Goal: Task Accomplishment & Management: Manage account settings

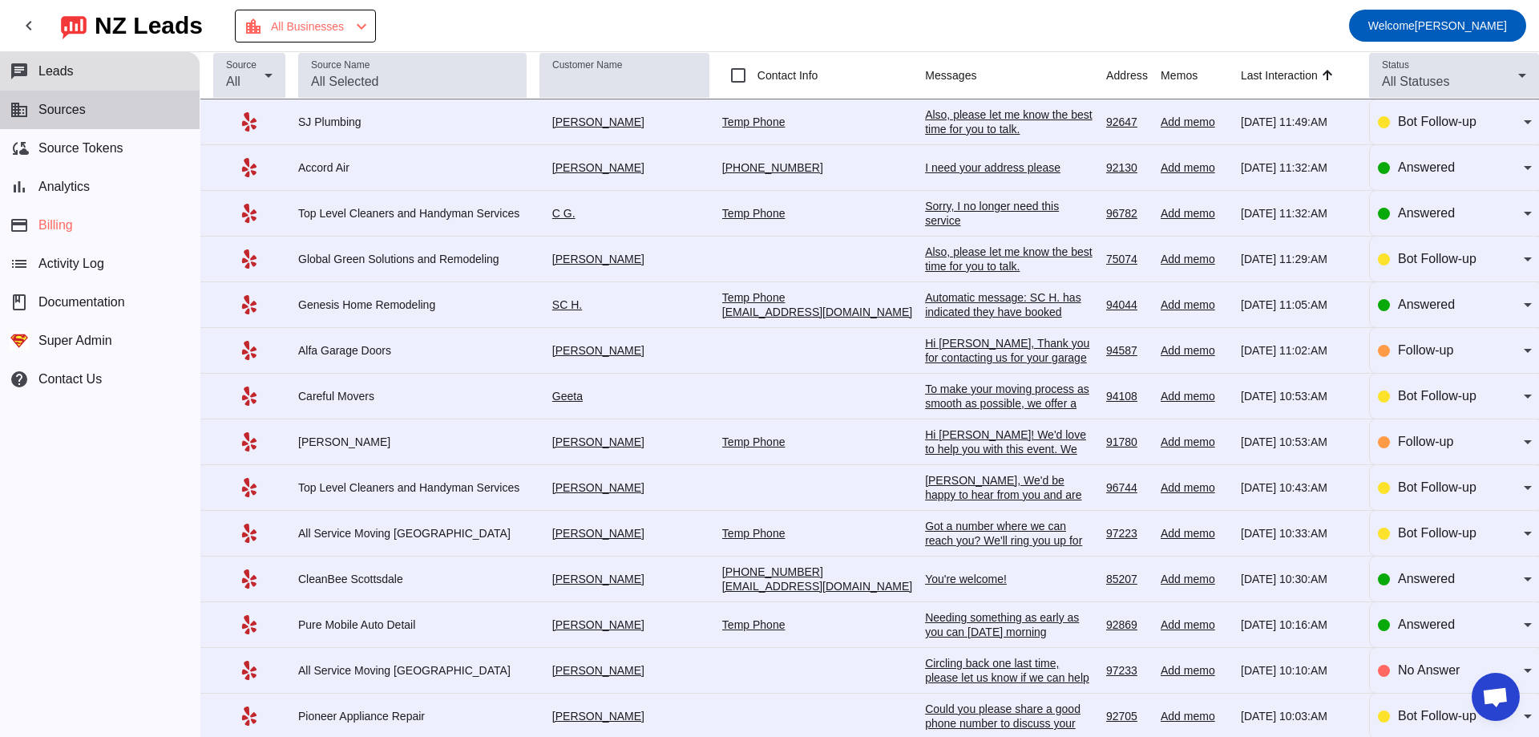
click at [104, 107] on button "business Sources" at bounding box center [100, 110] width 200 height 38
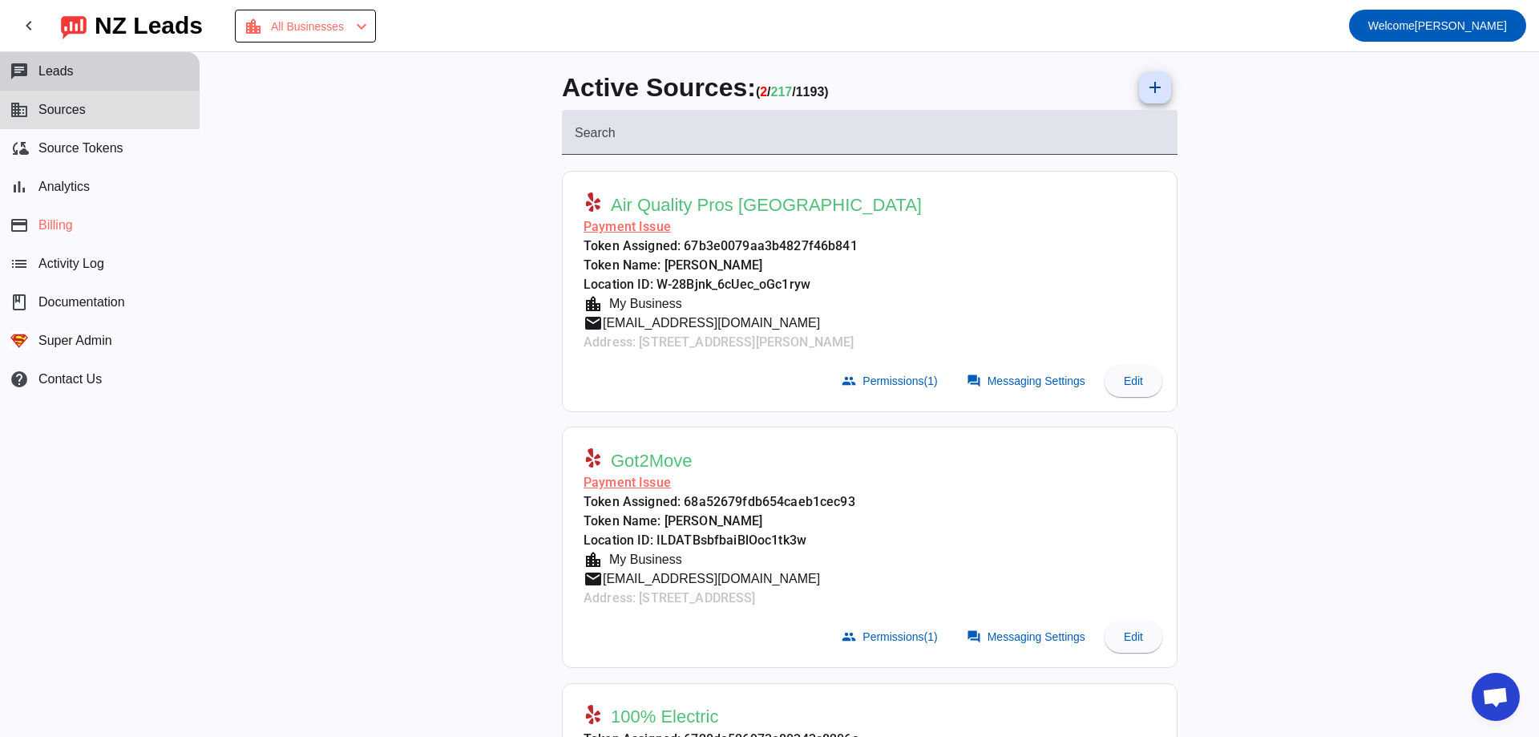
click at [79, 87] on button "chat Leads" at bounding box center [100, 71] width 200 height 38
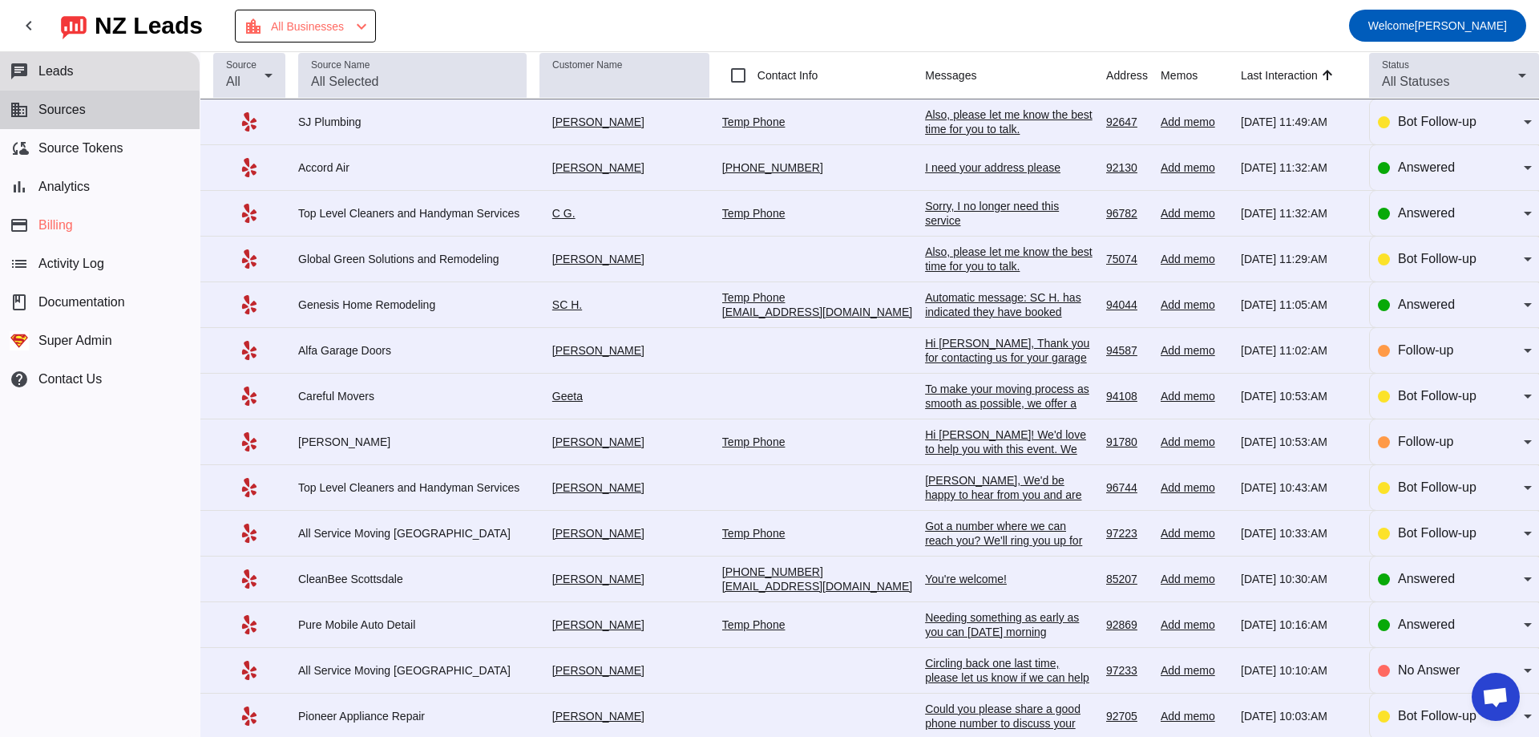
click at [0, 118] on button "business Sources" at bounding box center [100, 110] width 200 height 38
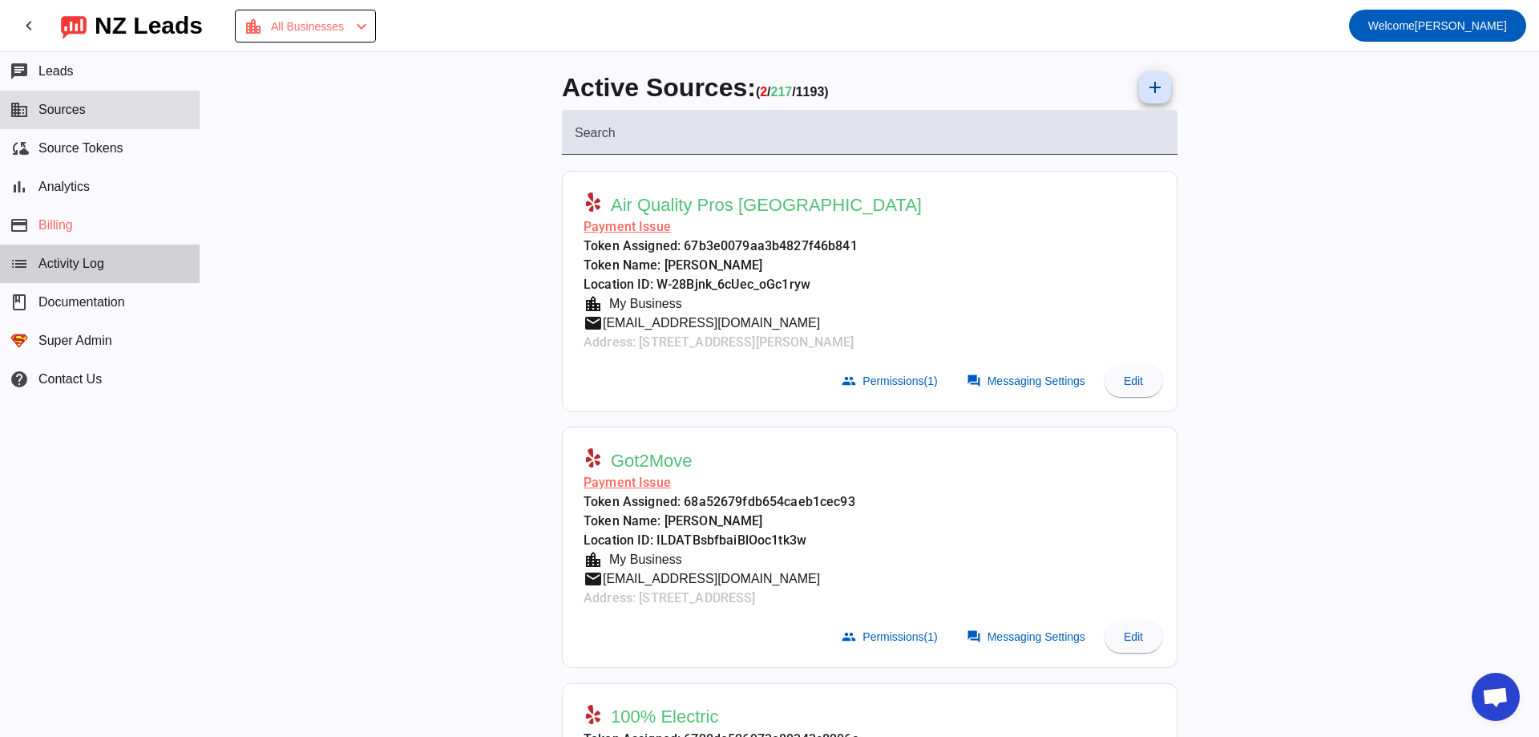
click at [112, 268] on button "list Activity Log" at bounding box center [100, 263] width 200 height 38
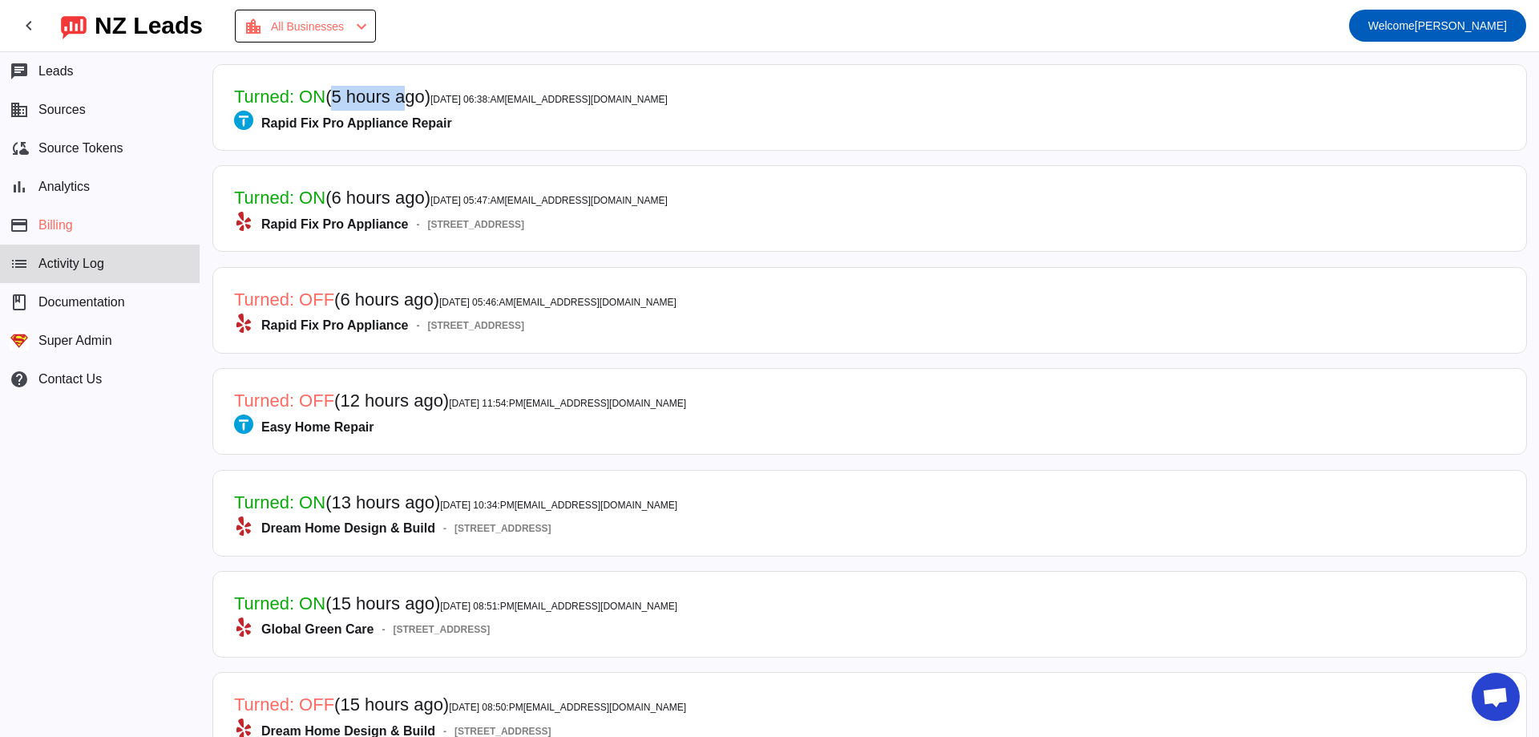
drag, startPoint x: 340, startPoint y: 96, endPoint x: 414, endPoint y: 96, distance: 74.5
click at [414, 96] on span "(5 hours ago)" at bounding box center [377, 97] width 105 height 20
drag, startPoint x: 503, startPoint y: 205, endPoint x: 228, endPoint y: 201, distance: 274.9
click at [228, 201] on mat-card-header "Turned: ON (6 hours ago) [DATE] 05:47:AM [EMAIL_ADDRESS][DOMAIN_NAME] Rapid Fix…" at bounding box center [869, 208] width 1297 height 69
click at [390, 197] on span "(6 hours ago)" at bounding box center [377, 198] width 105 height 20
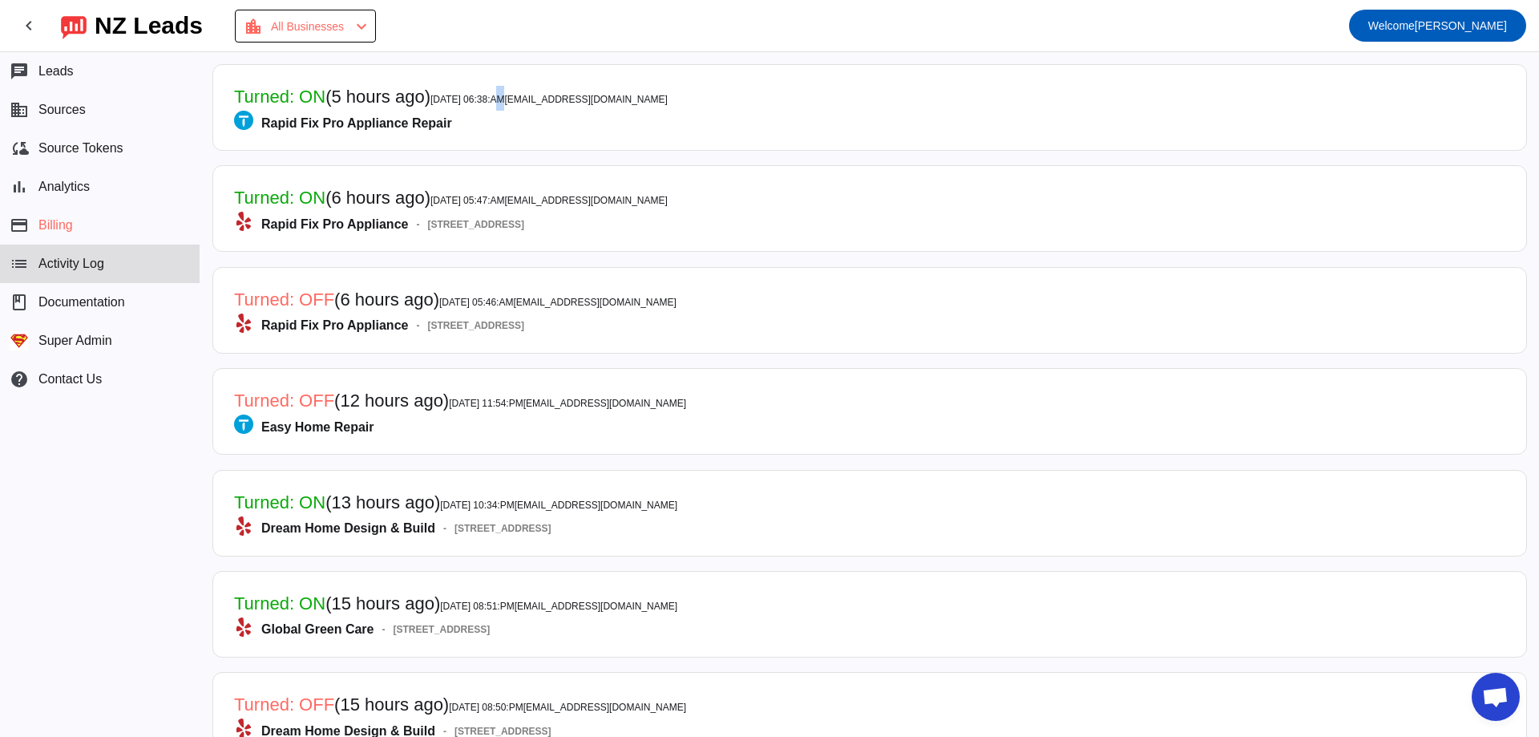
click at [500, 100] on span "[DATE] 06:38:AM [EMAIL_ADDRESS][DOMAIN_NAME]" at bounding box center [548, 99] width 237 height 11
click at [507, 105] on mat-card-title "Turned: ON (5 hours ago) [DATE] 06:38:AM [EMAIL_ADDRESS][DOMAIN_NAME]" at bounding box center [451, 98] width 434 height 25
click at [503, 99] on span "[DATE] 06:38:AM [EMAIL_ADDRESS][DOMAIN_NAME]" at bounding box center [548, 99] width 237 height 11
click at [482, 99] on span "[DATE] 06:38:AM [EMAIL_ADDRESS][DOMAIN_NAME]" at bounding box center [548, 99] width 237 height 11
drag, startPoint x: 313, startPoint y: 204, endPoint x: 412, endPoint y: 206, distance: 98.6
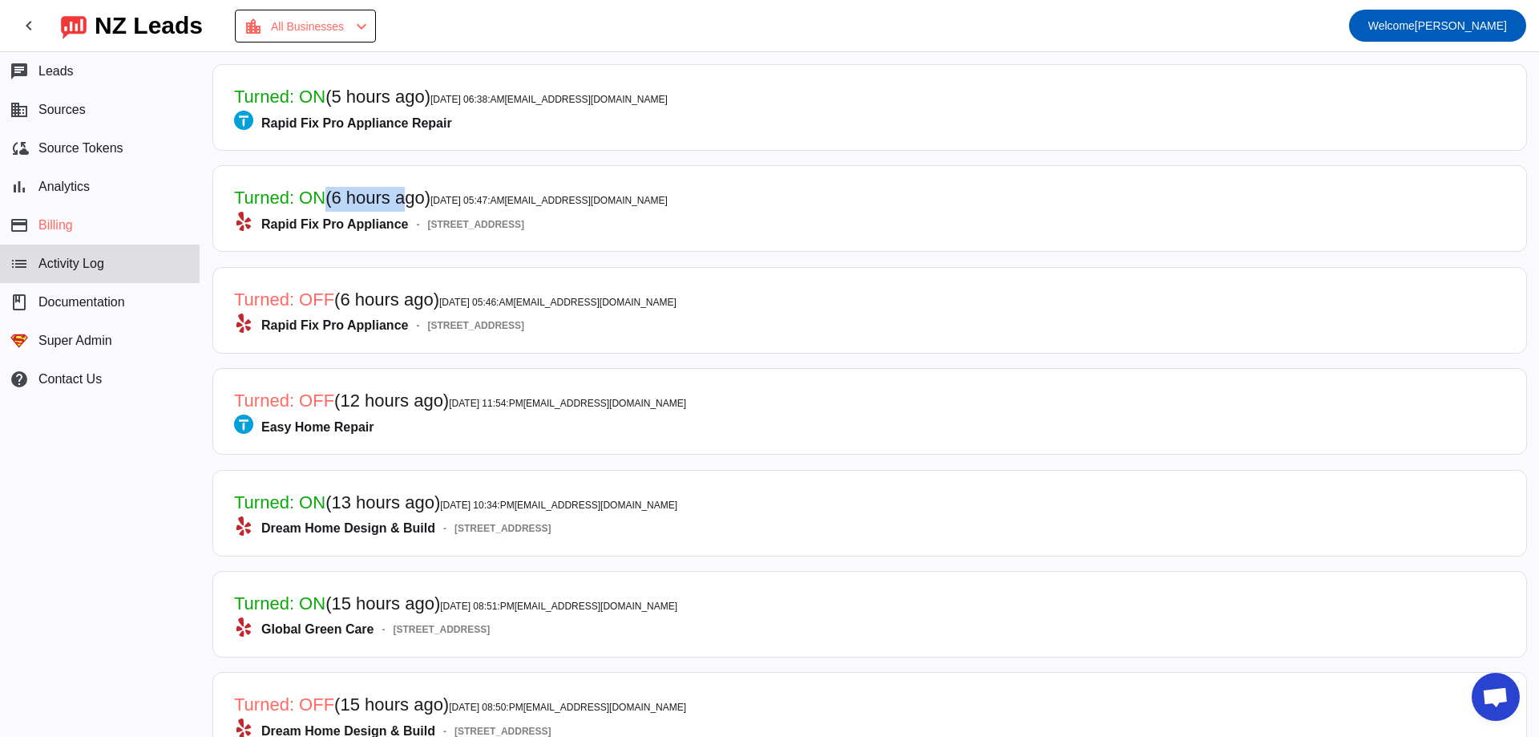
click at [412, 206] on mat-card-title "Turned: ON (6 hours ago) [DATE] 05:47:AM [EMAIL_ADDRESS][DOMAIN_NAME]" at bounding box center [451, 199] width 434 height 25
drag, startPoint x: 433, startPoint y: 102, endPoint x: 507, endPoint y: 99, distance: 73.8
click at [507, 99] on mat-card-title "Turned: ON (5 hours ago) [DATE] 06:38:AM [EMAIL_ADDRESS][DOMAIN_NAME]" at bounding box center [451, 98] width 434 height 25
click at [522, 101] on span "[DATE] 06:38:AM [EMAIL_ADDRESS][DOMAIN_NAME]" at bounding box center [548, 99] width 237 height 11
drag, startPoint x: 495, startPoint y: 93, endPoint x: 507, endPoint y: 101, distance: 13.8
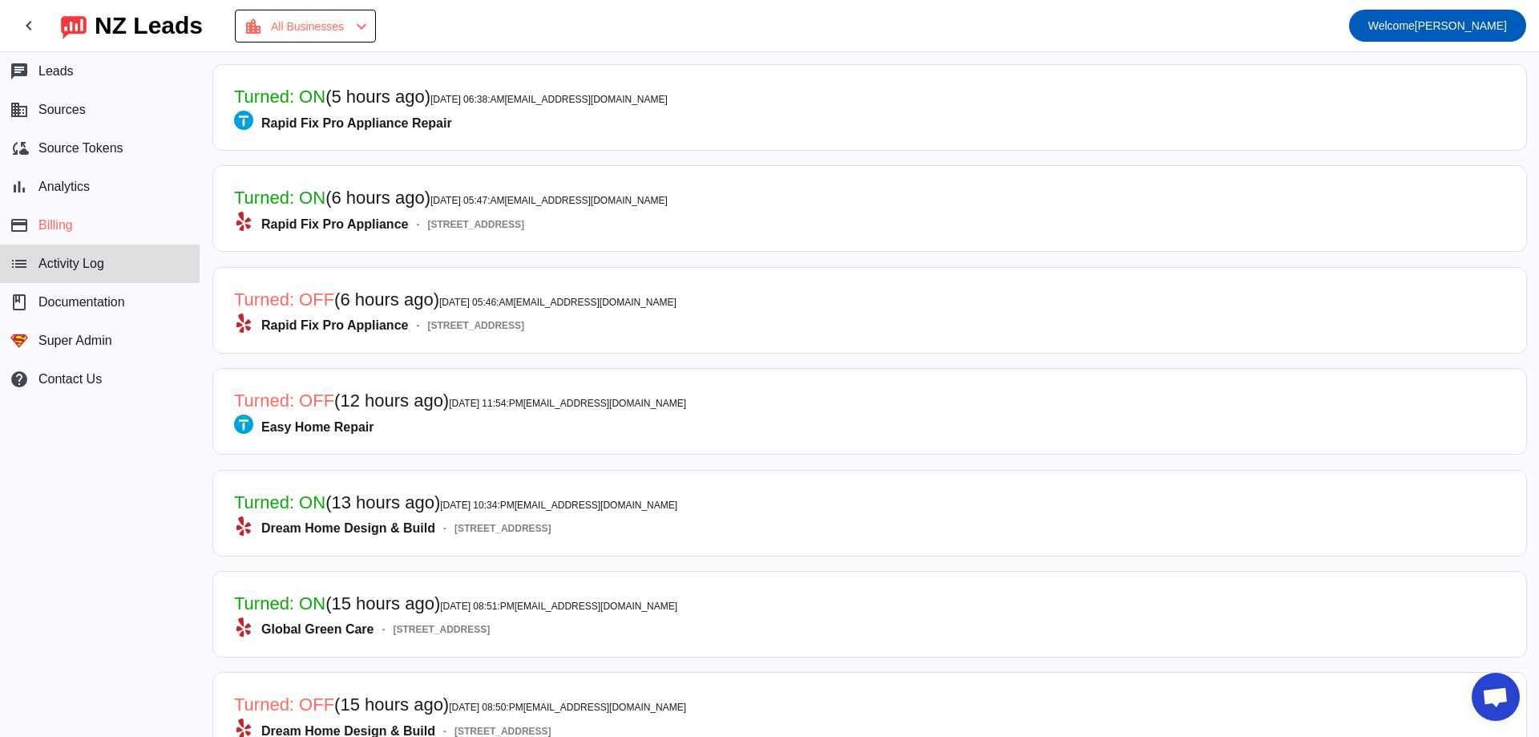
click at [507, 101] on mat-card-title "Turned: ON (5 hours ago) [DATE] 06:38:AM [EMAIL_ADDRESS][DOMAIN_NAME]" at bounding box center [451, 98] width 434 height 25
click at [498, 108] on mat-card-title "Turned: ON (5 hours ago) [DATE] 06:38:AM [EMAIL_ADDRESS][DOMAIN_NAME]" at bounding box center [451, 98] width 434 height 25
click at [503, 100] on span "[DATE] 06:38:AM [EMAIL_ADDRESS][DOMAIN_NAME]" at bounding box center [548, 99] width 237 height 11
drag, startPoint x: 525, startPoint y: 103, endPoint x: 486, endPoint y: 101, distance: 39.3
click at [523, 105] on mat-card-title "Turned: ON (5 hours ago) [DATE] 06:38:AM [EMAIL_ADDRESS][DOMAIN_NAME]" at bounding box center [451, 98] width 434 height 25
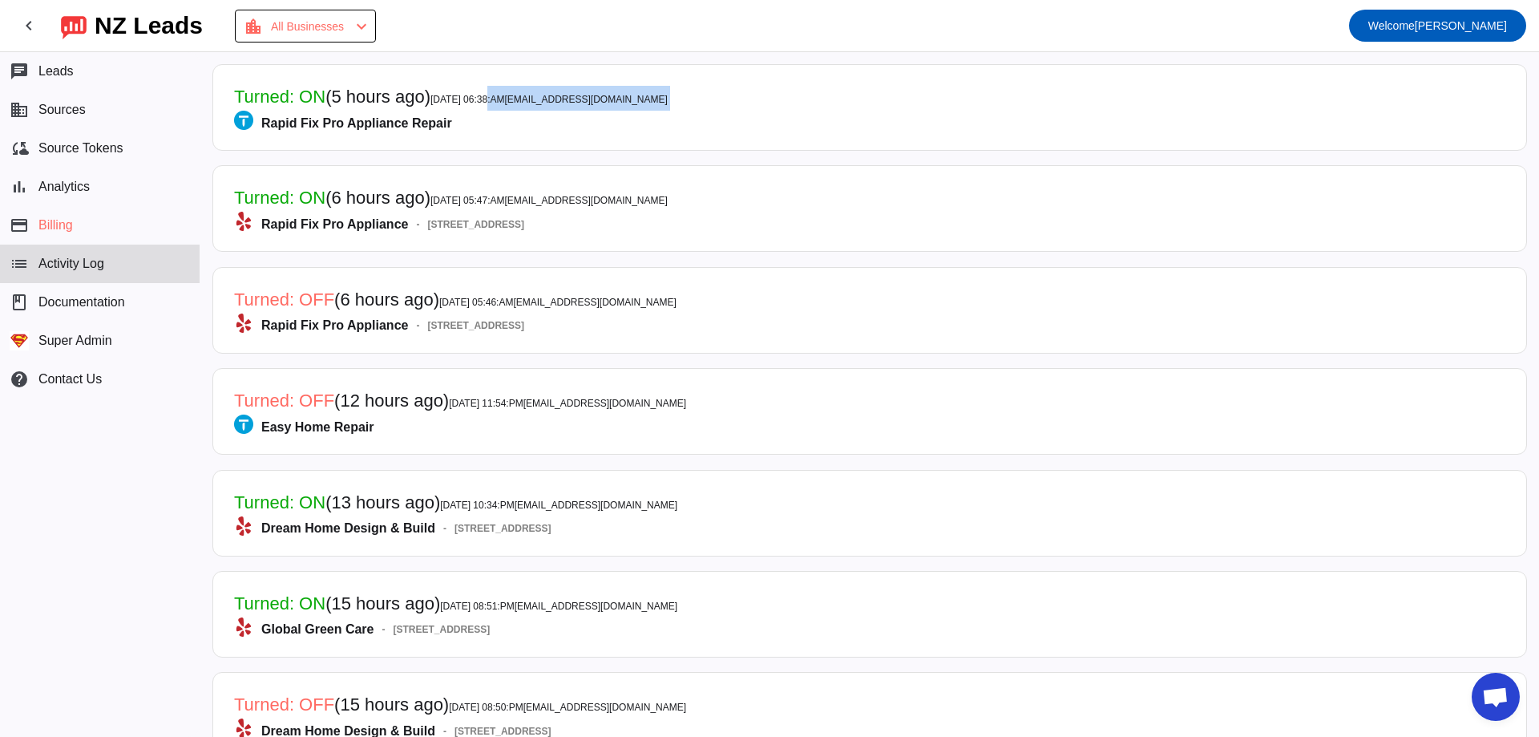
drag, startPoint x: 486, startPoint y: 101, endPoint x: 520, endPoint y: 102, distance: 34.5
click at [527, 106] on mat-card-title "Turned: ON (5 hours ago) [DATE] 06:38:AM [EMAIL_ADDRESS][DOMAIN_NAME]" at bounding box center [451, 98] width 434 height 25
click at [473, 95] on span "[DATE] 06:38:AM [EMAIL_ADDRESS][DOMAIN_NAME]" at bounding box center [548, 99] width 237 height 11
click at [139, 101] on button "business Sources" at bounding box center [100, 110] width 200 height 38
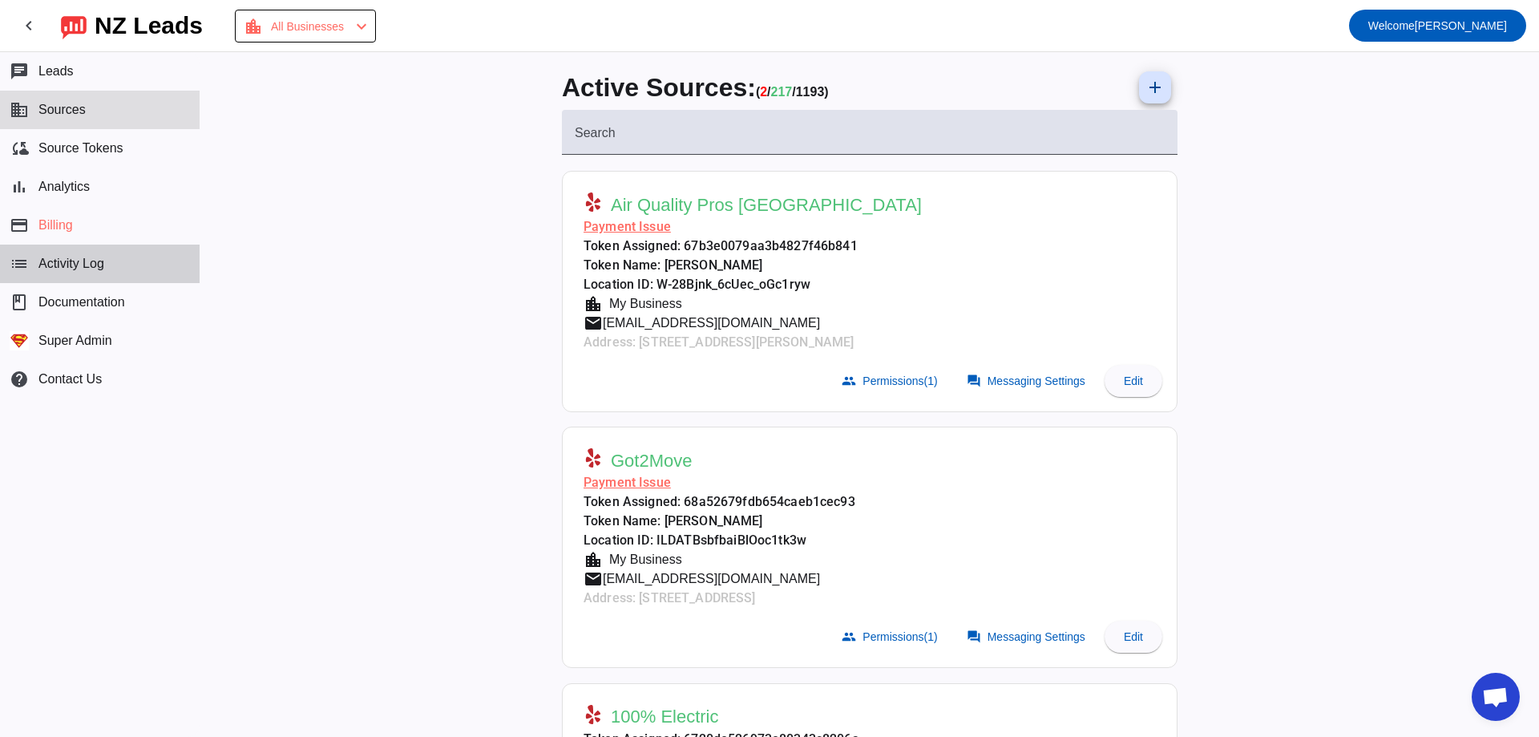
click at [103, 252] on button "list Activity Log" at bounding box center [100, 263] width 200 height 38
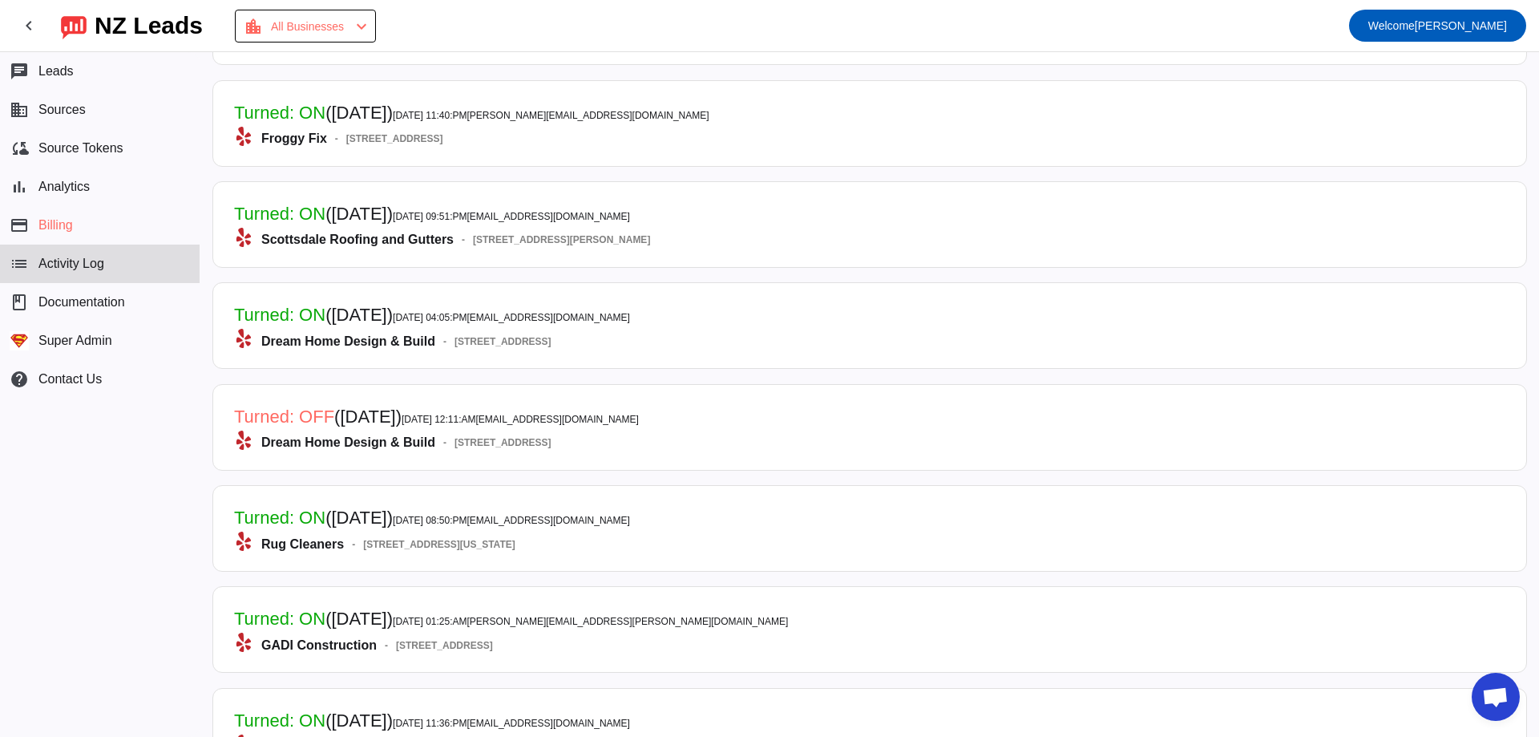
scroll to position [4648, 0]
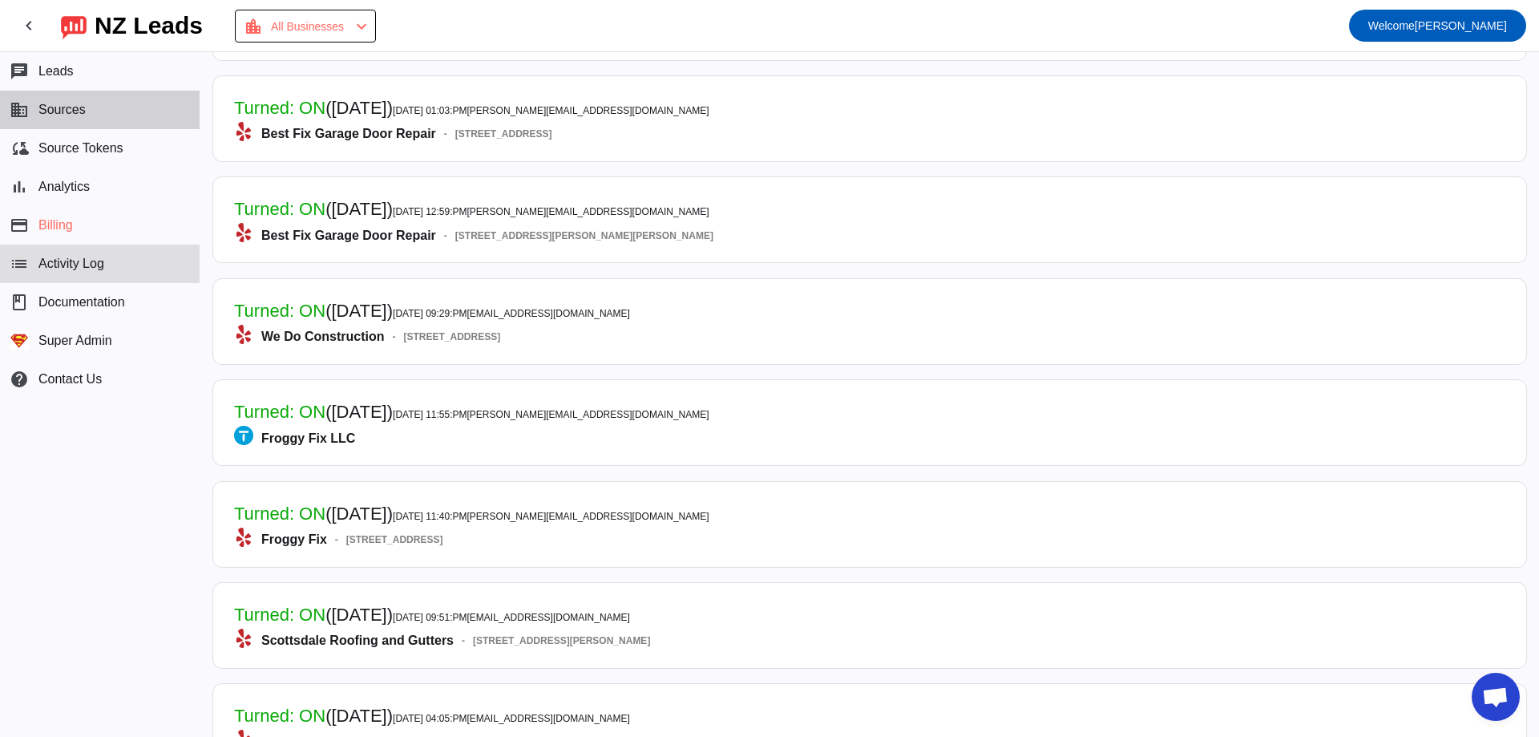
click at [85, 93] on button "business Sources" at bounding box center [100, 110] width 200 height 38
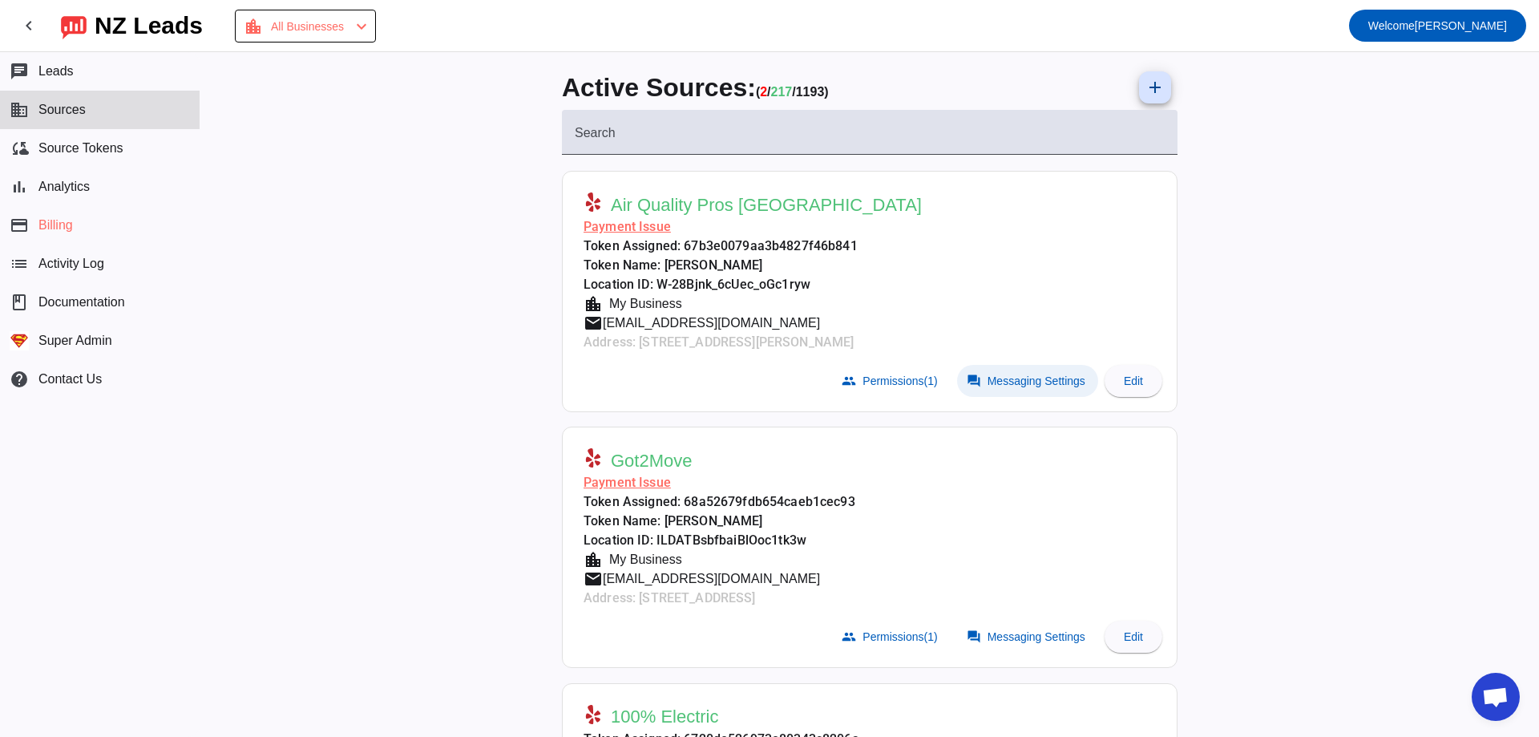
click at [1030, 380] on span "Messaging Settings" at bounding box center [1036, 380] width 98 height 13
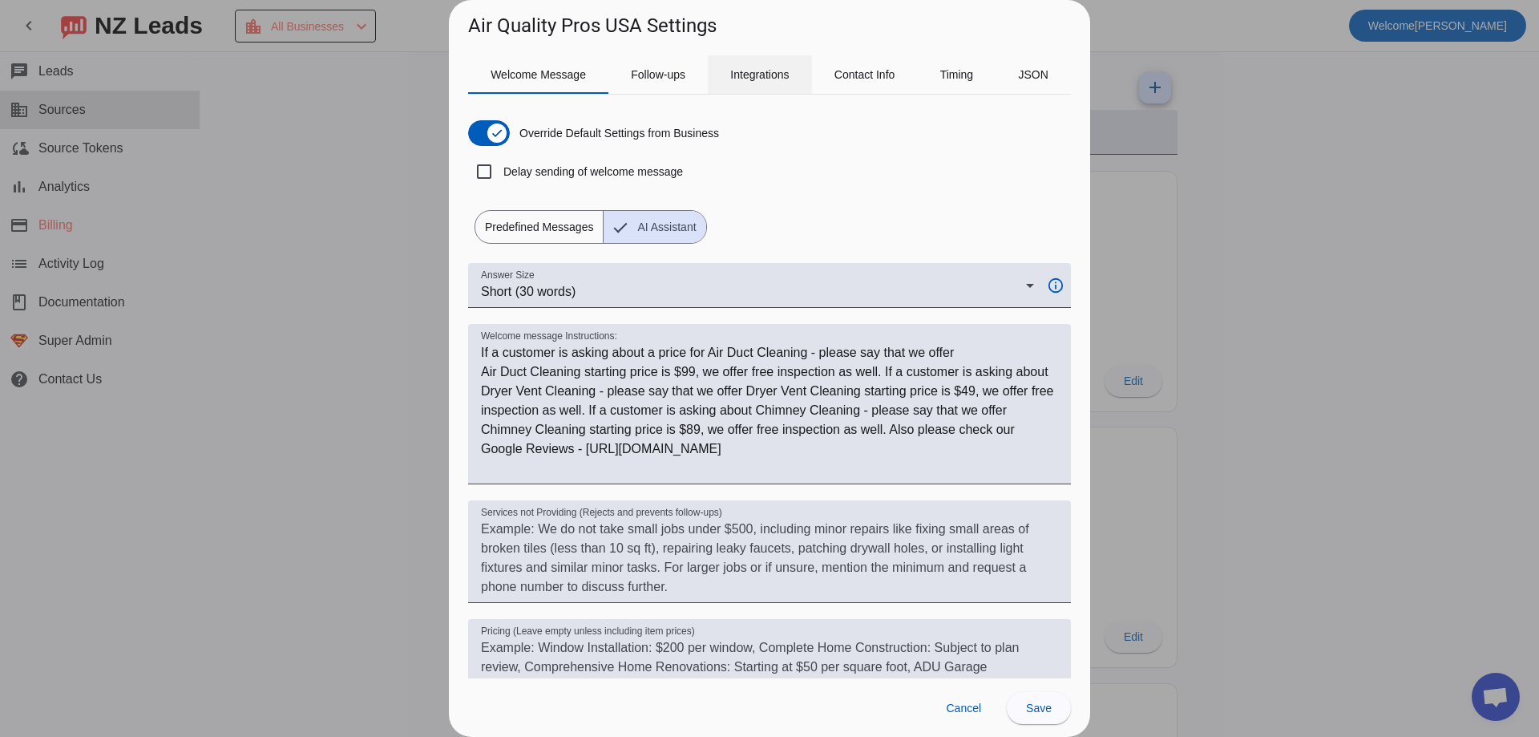
click at [777, 78] on span "Integrations" at bounding box center [759, 74] width 59 height 11
